Goal: Task Accomplishment & Management: Manage account settings

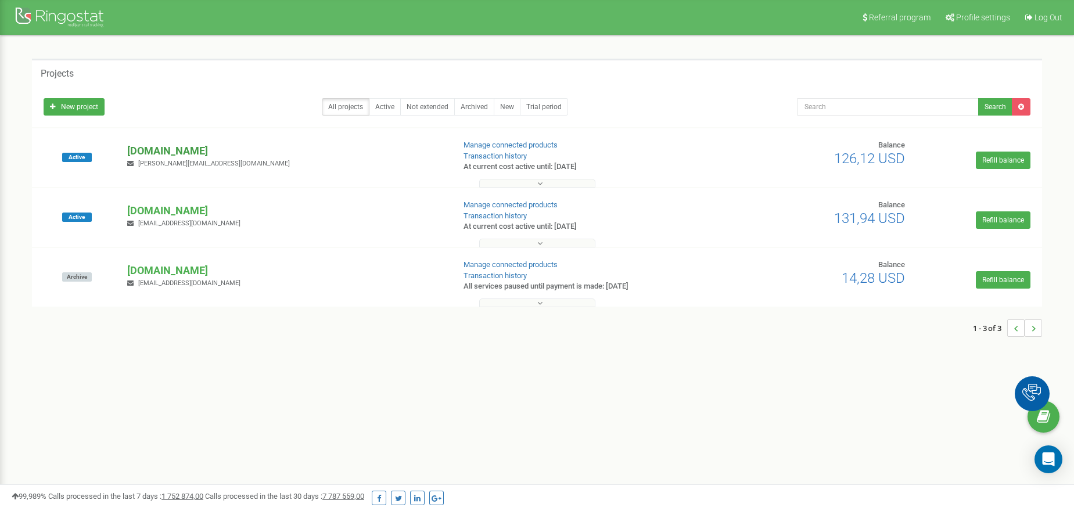
click at [147, 153] on p "[DOMAIN_NAME]" at bounding box center [285, 150] width 317 height 15
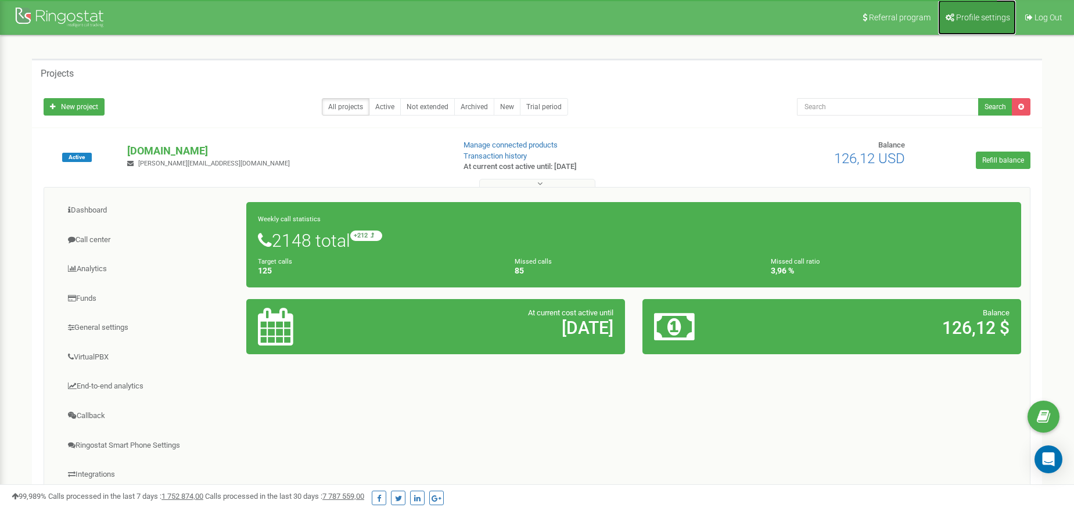
click at [971, 15] on span "Profile settings" at bounding box center [983, 17] width 54 height 9
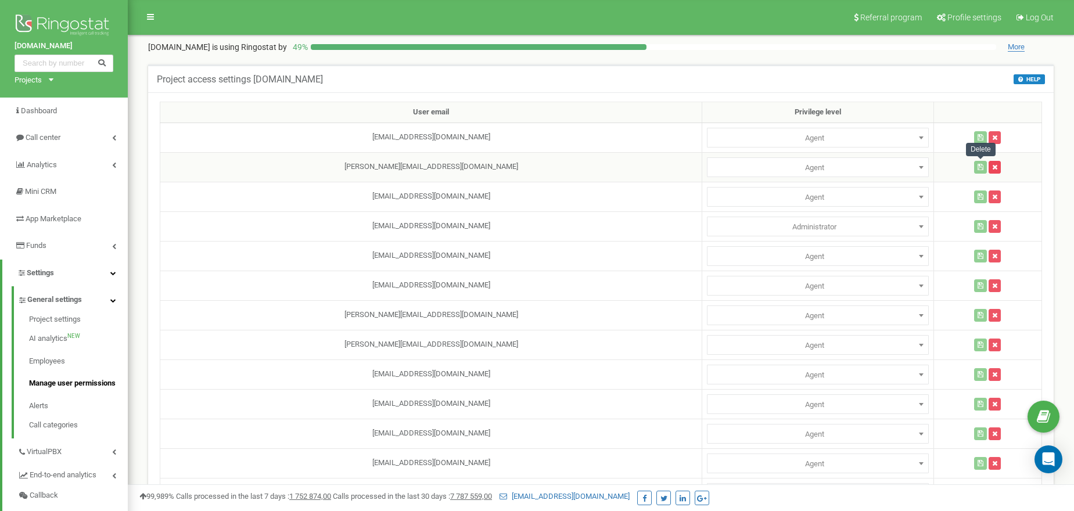
click at [992, 167] on icon "button" at bounding box center [994, 167] width 5 height 7
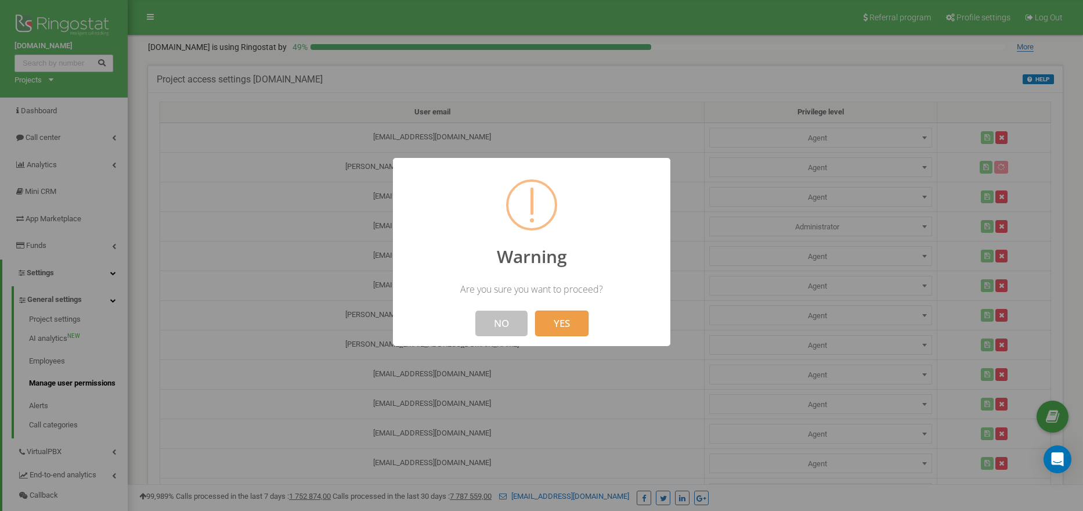
click at [558, 323] on button "YES" at bounding box center [561, 324] width 53 height 26
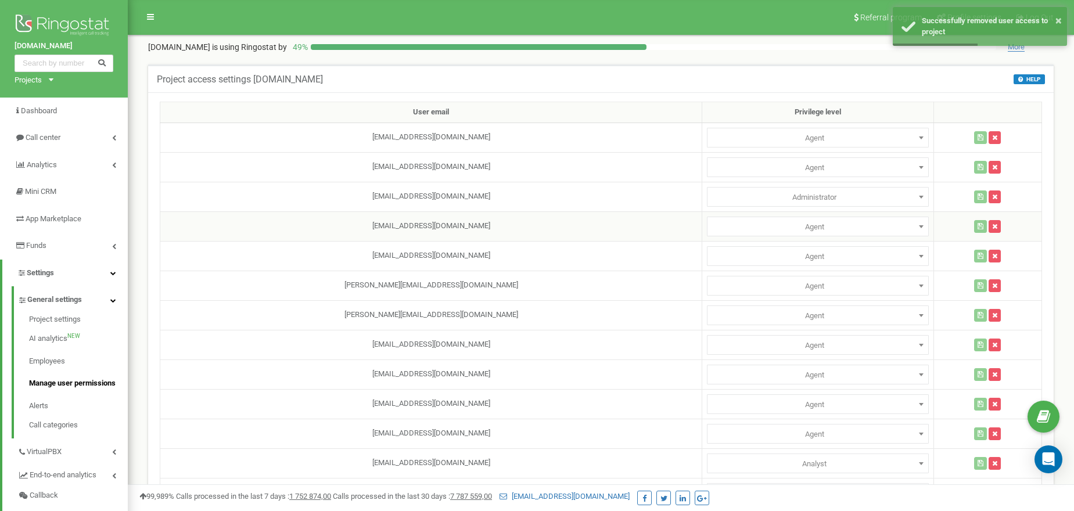
scroll to position [186, 0]
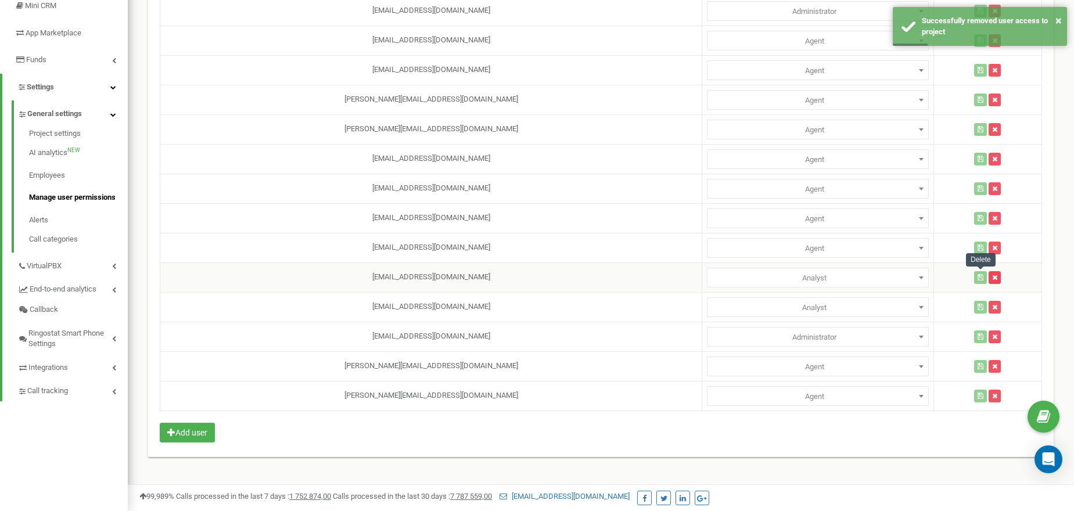
click at [992, 278] on icon "button" at bounding box center [994, 277] width 5 height 7
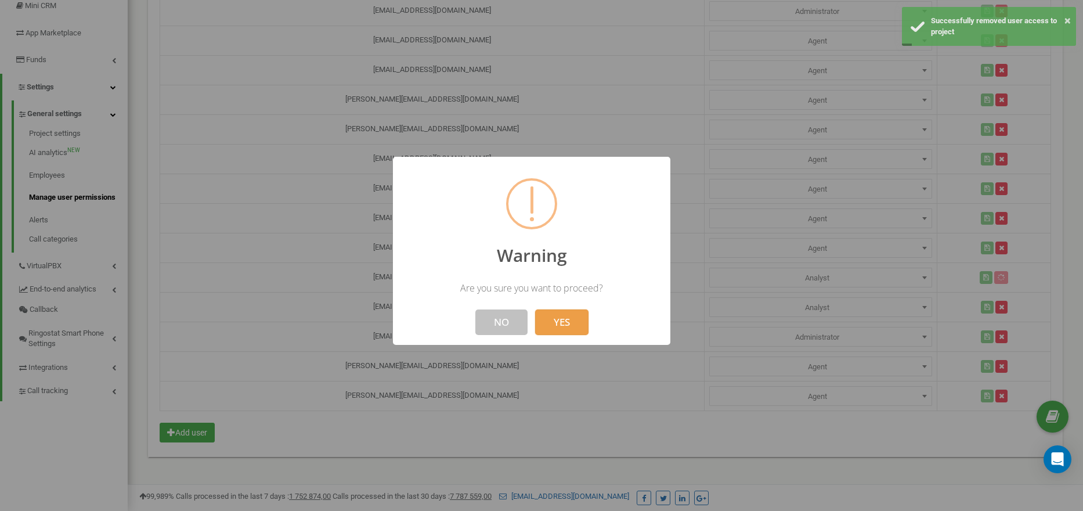
click at [547, 324] on button "YES" at bounding box center [561, 322] width 53 height 26
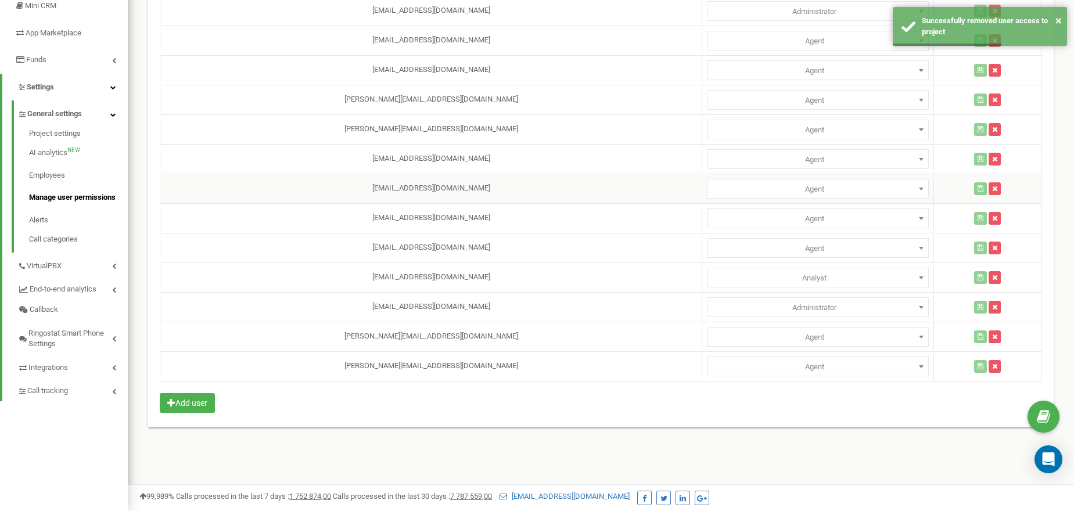
scroll to position [31, 0]
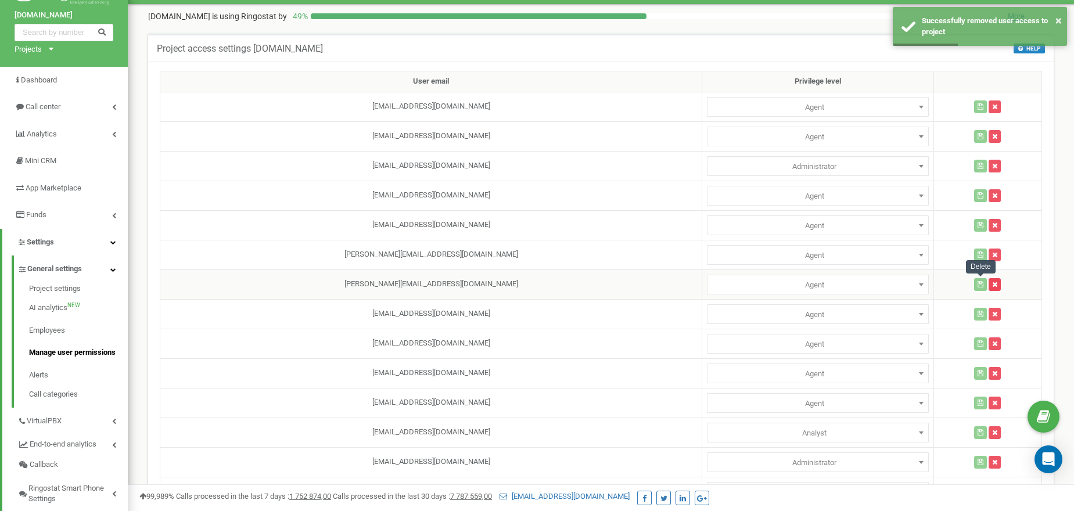
click at [992, 285] on icon "button" at bounding box center [994, 284] width 5 height 7
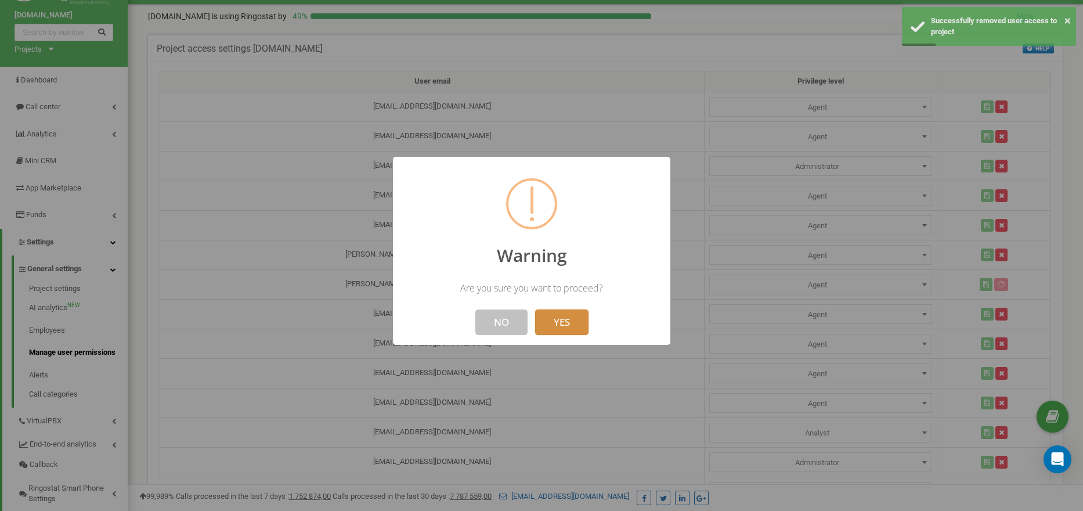
click at [562, 321] on button "YES" at bounding box center [561, 322] width 53 height 26
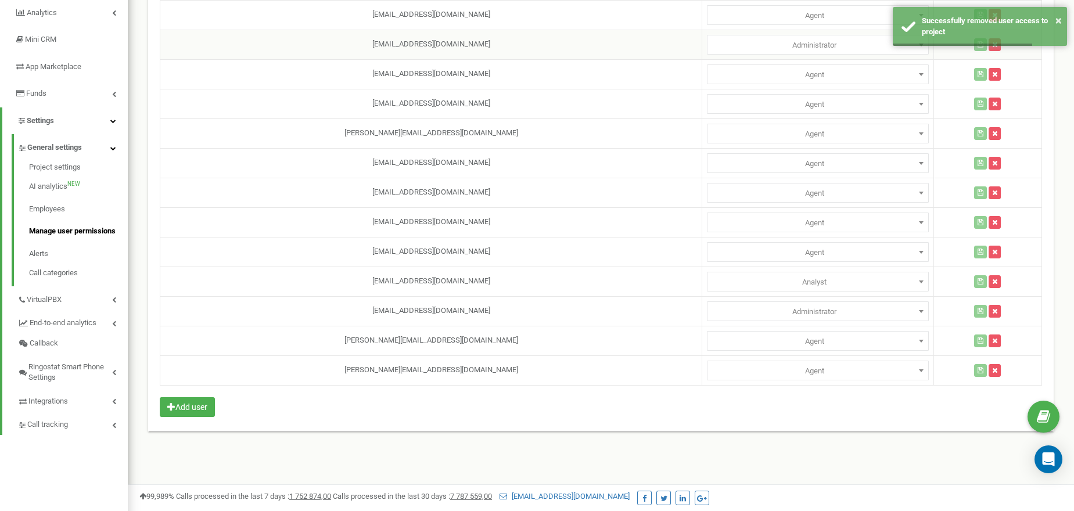
scroll to position [186, 0]
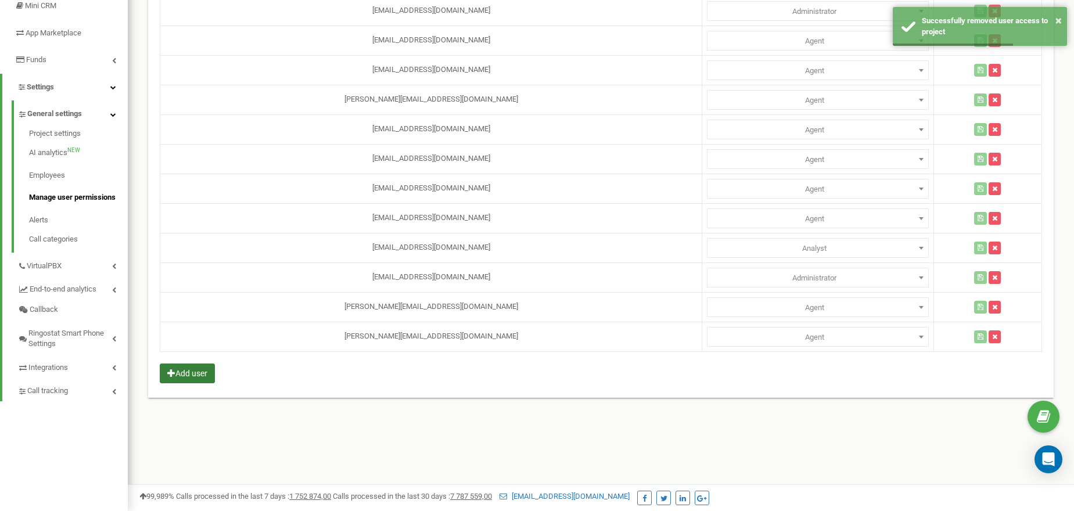
click at [196, 373] on button "Add user" at bounding box center [187, 373] width 55 height 20
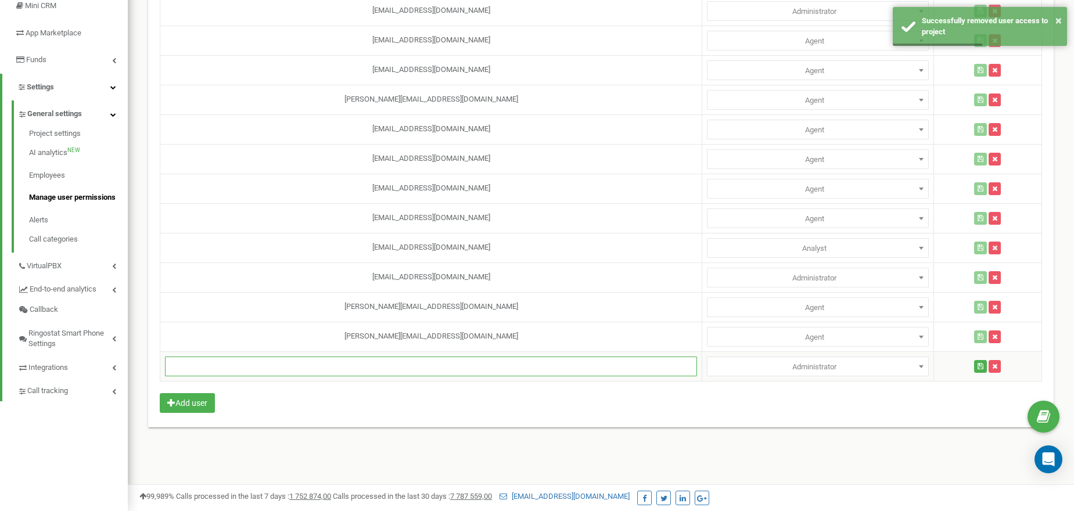
click at [351, 364] on input "text" at bounding box center [431, 366] width 532 height 20
paste input "[EMAIL_ADDRESS][DOMAIN_NAME]"
type input "[EMAIL_ADDRESS][DOMAIN_NAME]"
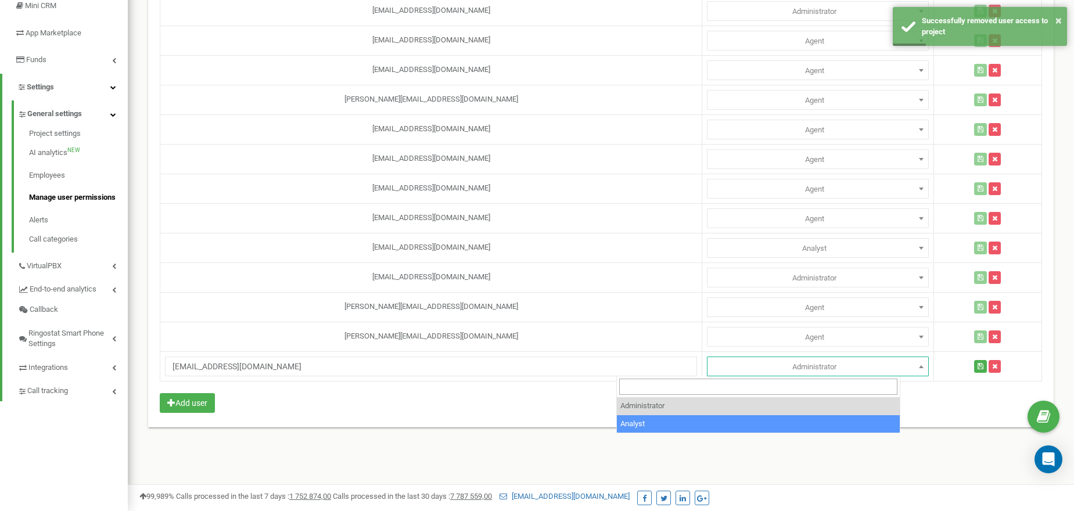
select select "2"
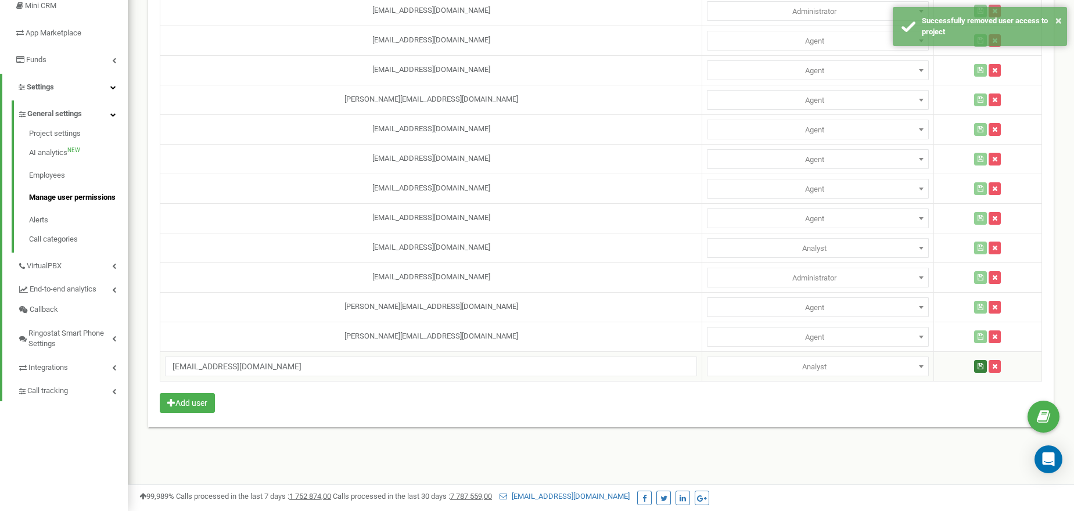
click at [977, 366] on icon "button" at bounding box center [980, 366] width 6 height 7
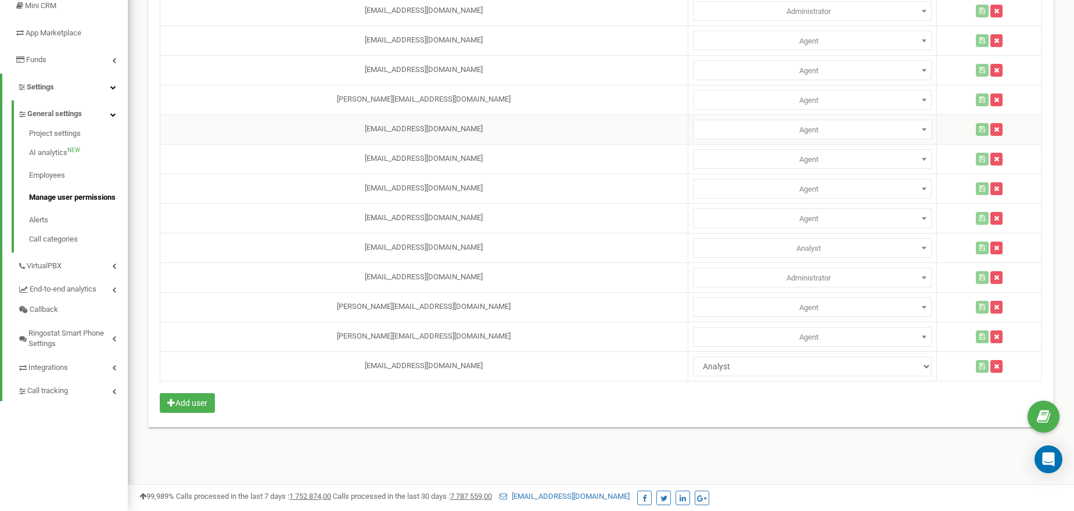
scroll to position [31, 0]
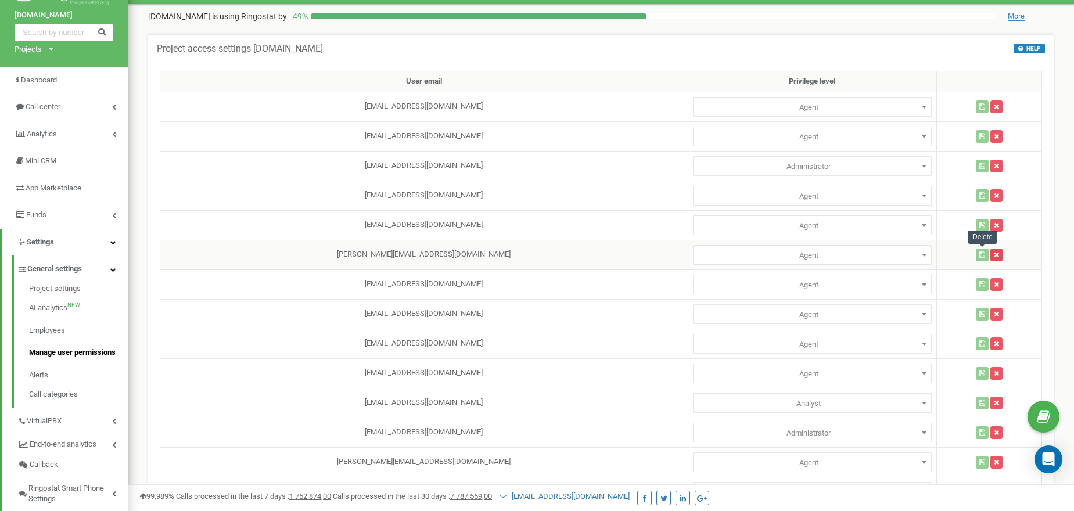
click at [990, 261] on button "button" at bounding box center [996, 255] width 12 height 13
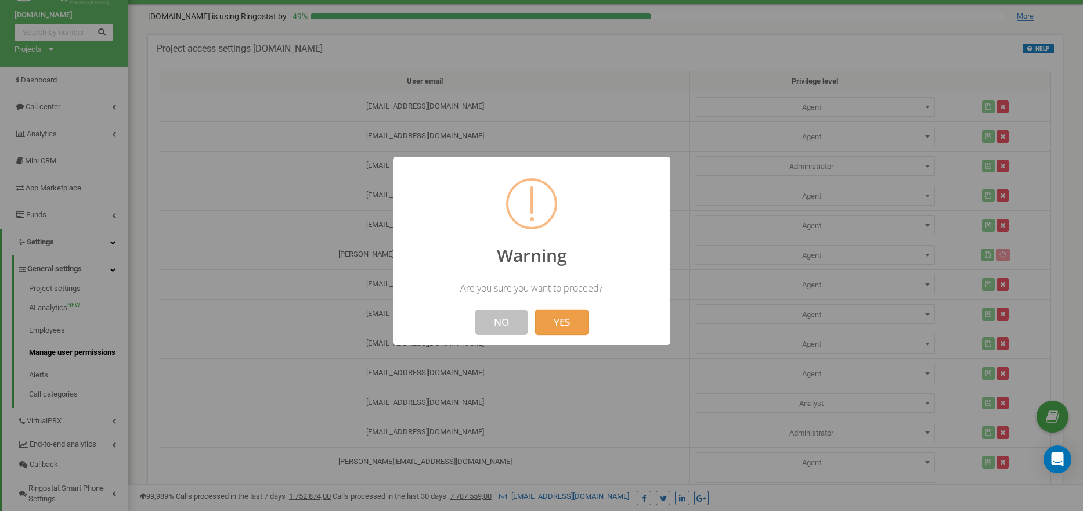
click at [582, 329] on button "YES" at bounding box center [561, 322] width 53 height 26
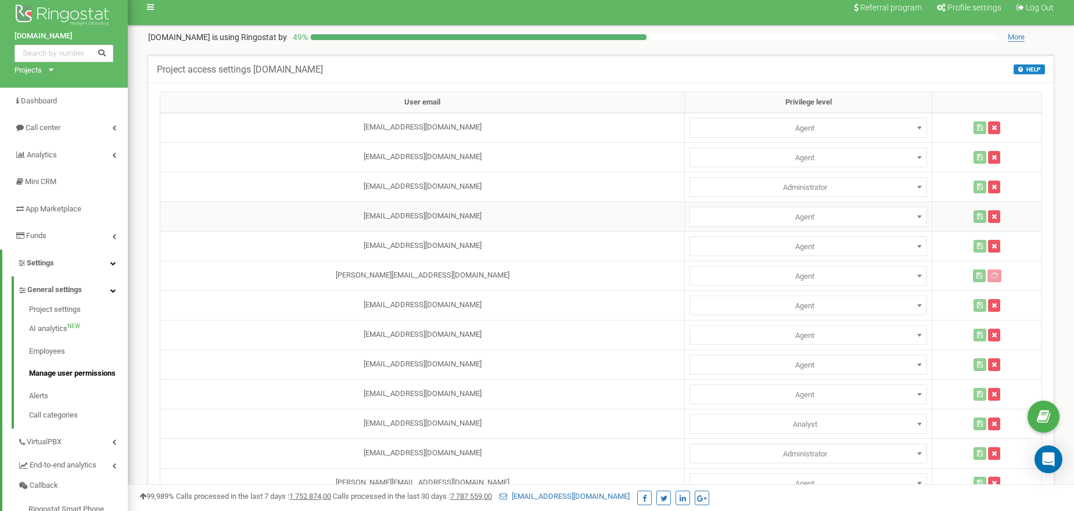
scroll to position [0, 0]
